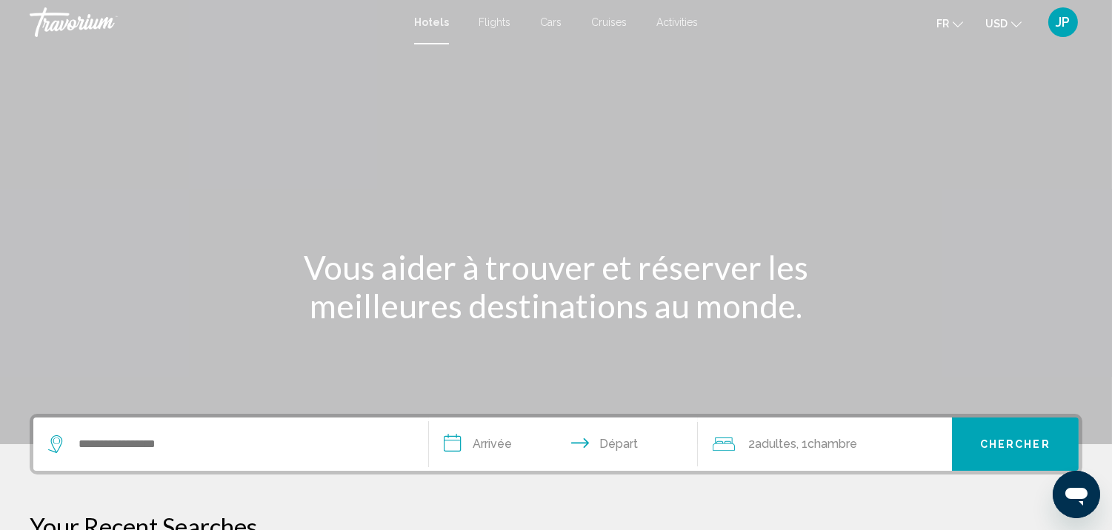
click at [947, 18] on span "fr" at bounding box center [942, 24] width 13 height 12
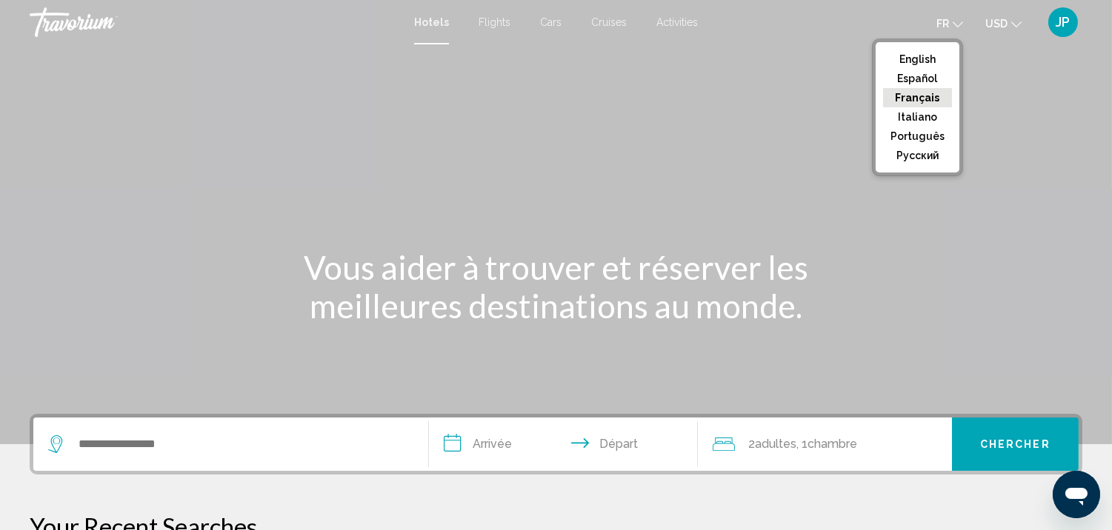
click at [935, 88] on button "Français" at bounding box center [917, 97] width 69 height 19
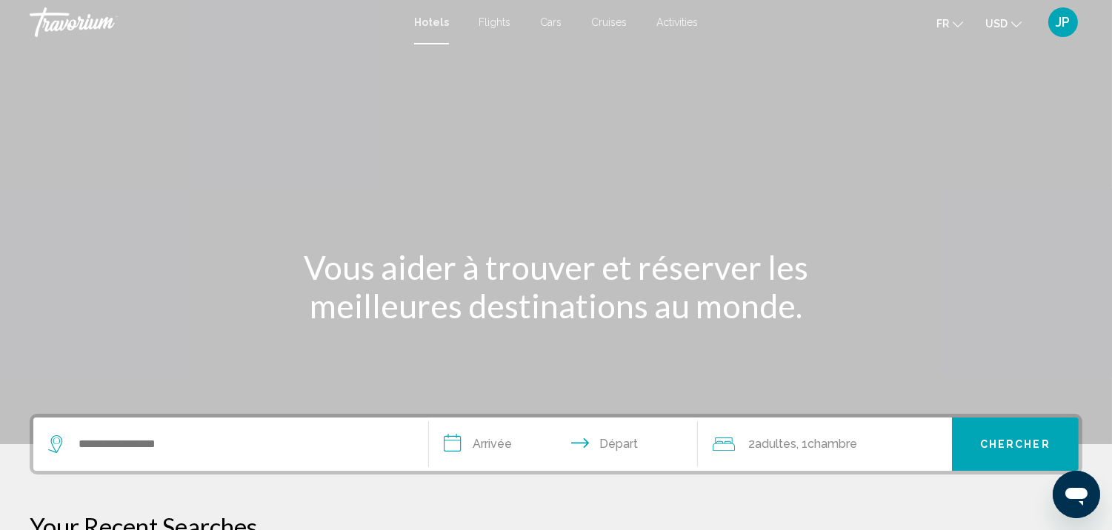
click at [430, 23] on span "Hotels" at bounding box center [431, 22] width 35 height 12
click at [1064, 27] on span "JP" at bounding box center [1063, 22] width 14 height 15
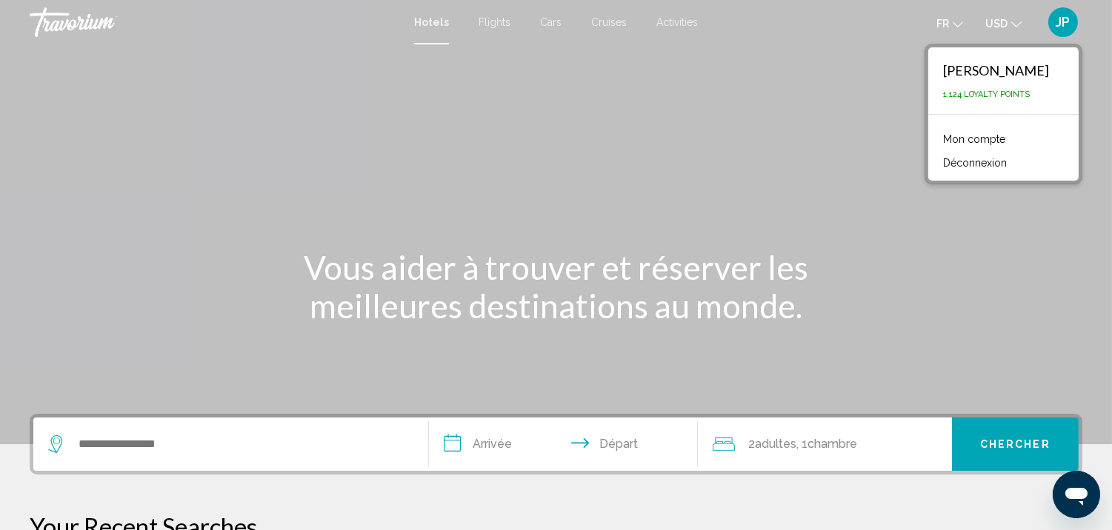
click at [994, 144] on link "Mon compte" at bounding box center [974, 139] width 77 height 19
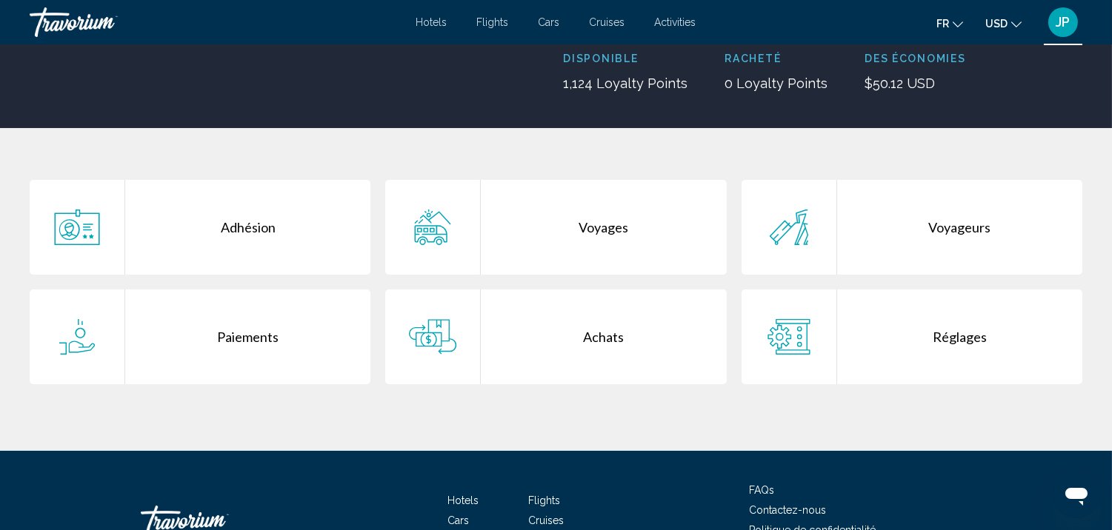
scroll to position [304, 0]
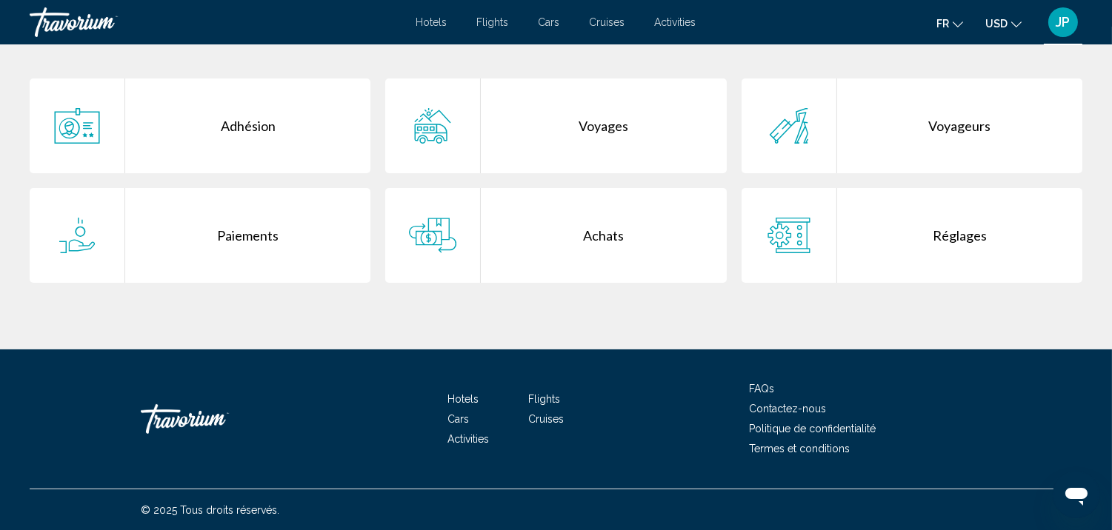
click at [633, 116] on div "Voyages" at bounding box center [603, 126] width 245 height 95
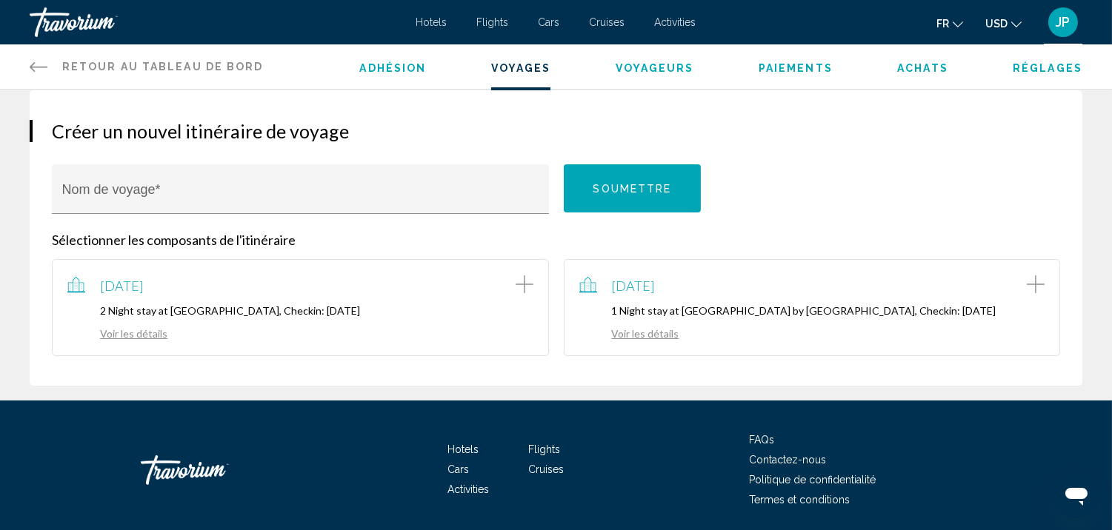
scroll to position [136, 0]
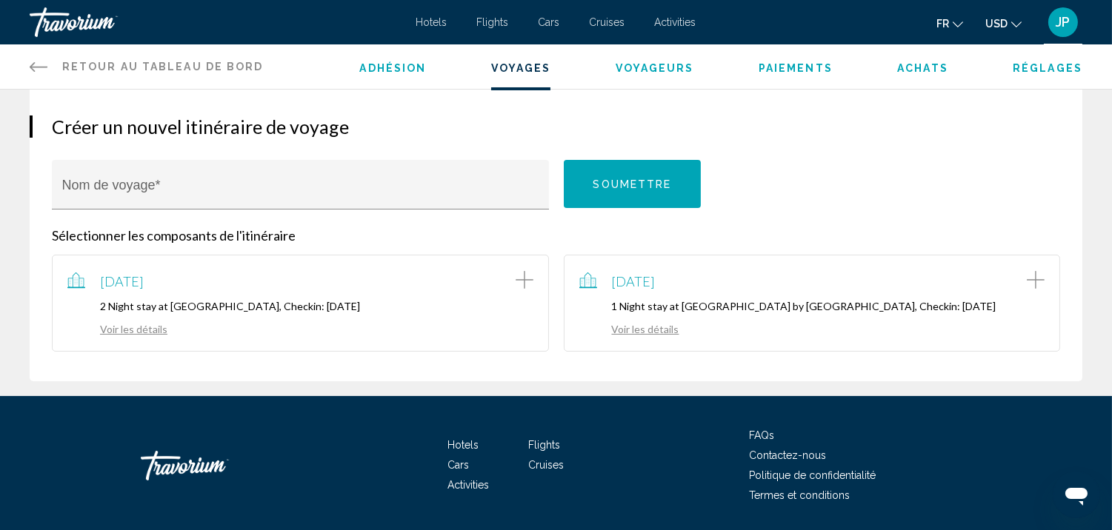
click at [665, 321] on div "Voir les détails" at bounding box center [812, 328] width 466 height 16
click at [650, 326] on link "Voir les détails" at bounding box center [629, 329] width 100 height 13
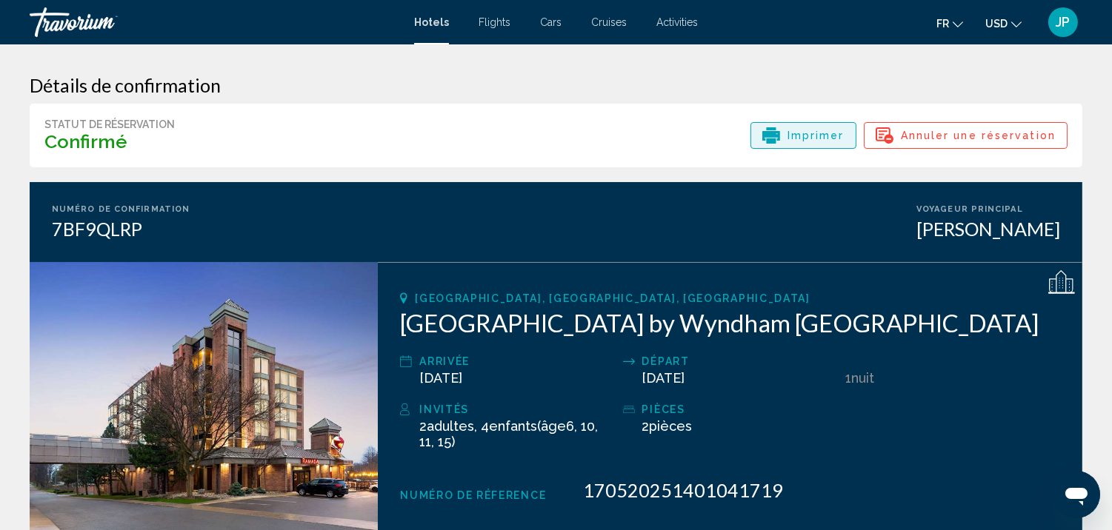
click at [822, 130] on span "Imprimer" at bounding box center [816, 135] width 57 height 25
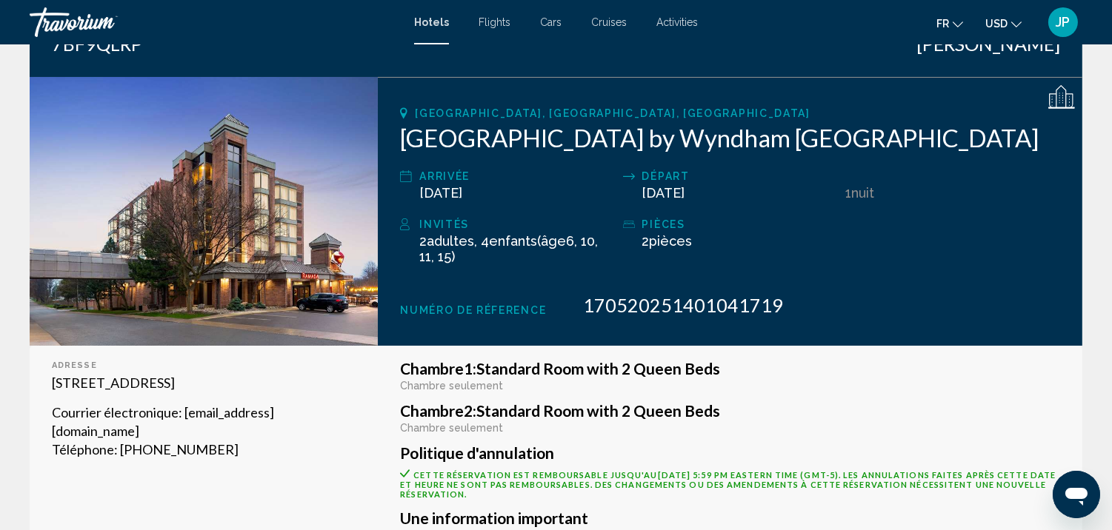
scroll to position [184, 0]
